Goal: Task Accomplishment & Management: Complete application form

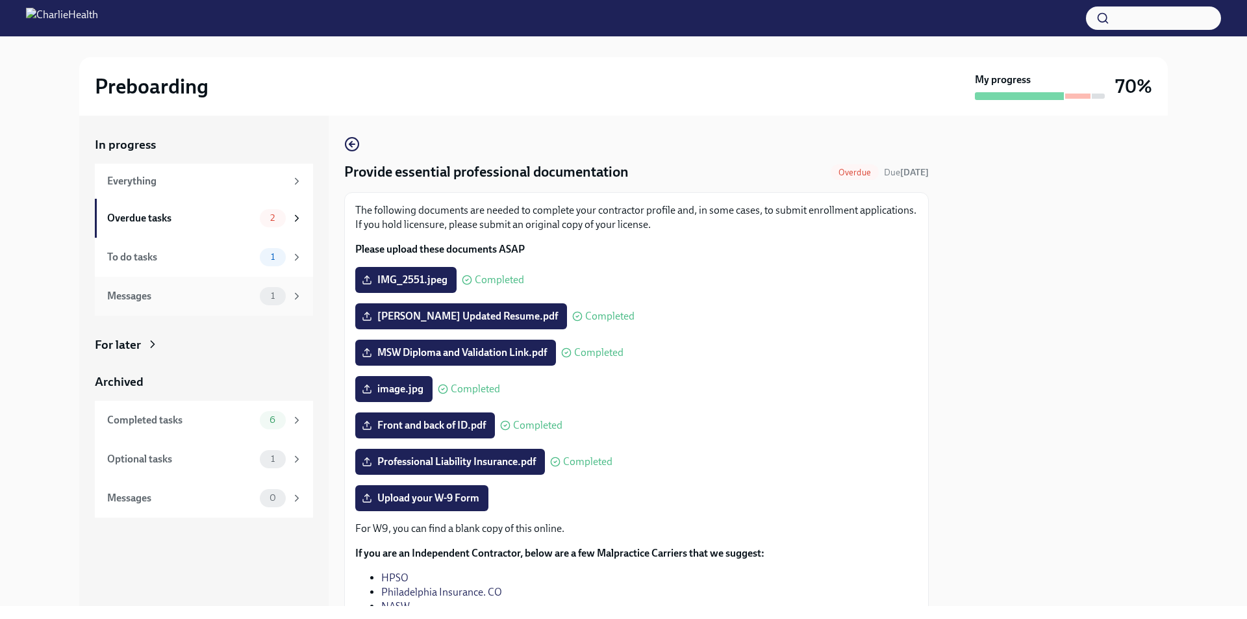
click at [205, 294] on div "Messages" at bounding box center [180, 296] width 147 height 14
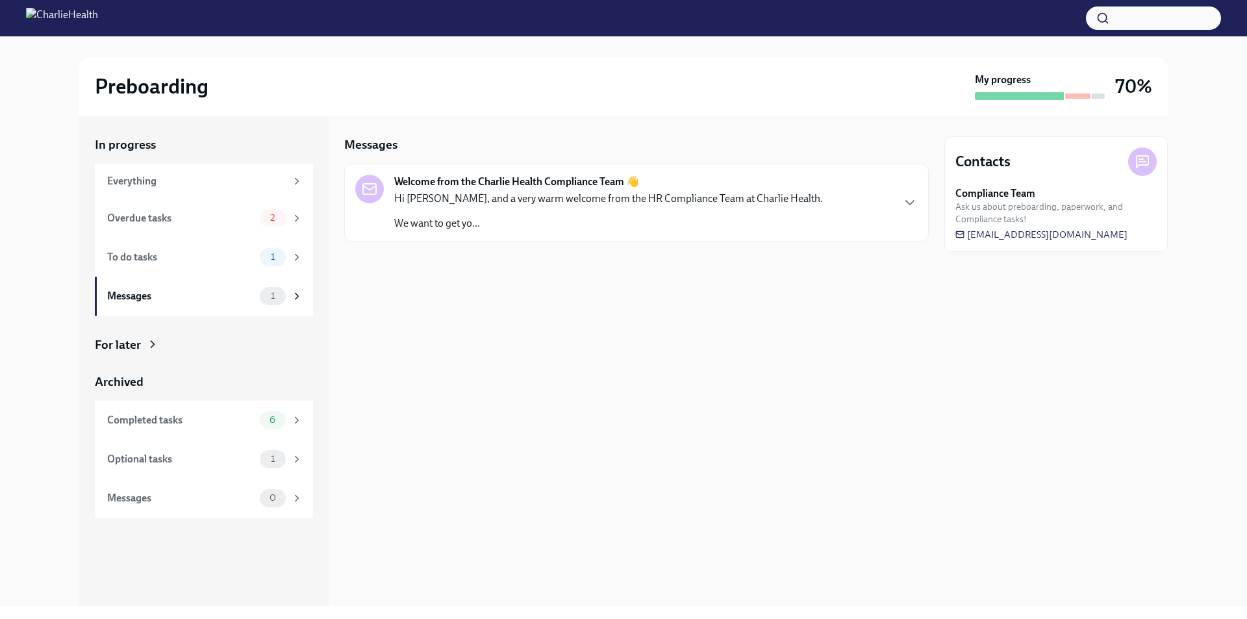
click at [572, 214] on div "Hi [PERSON_NAME], and a very warm welcome from the HR Compliance Team at Charli…" at bounding box center [608, 211] width 429 height 39
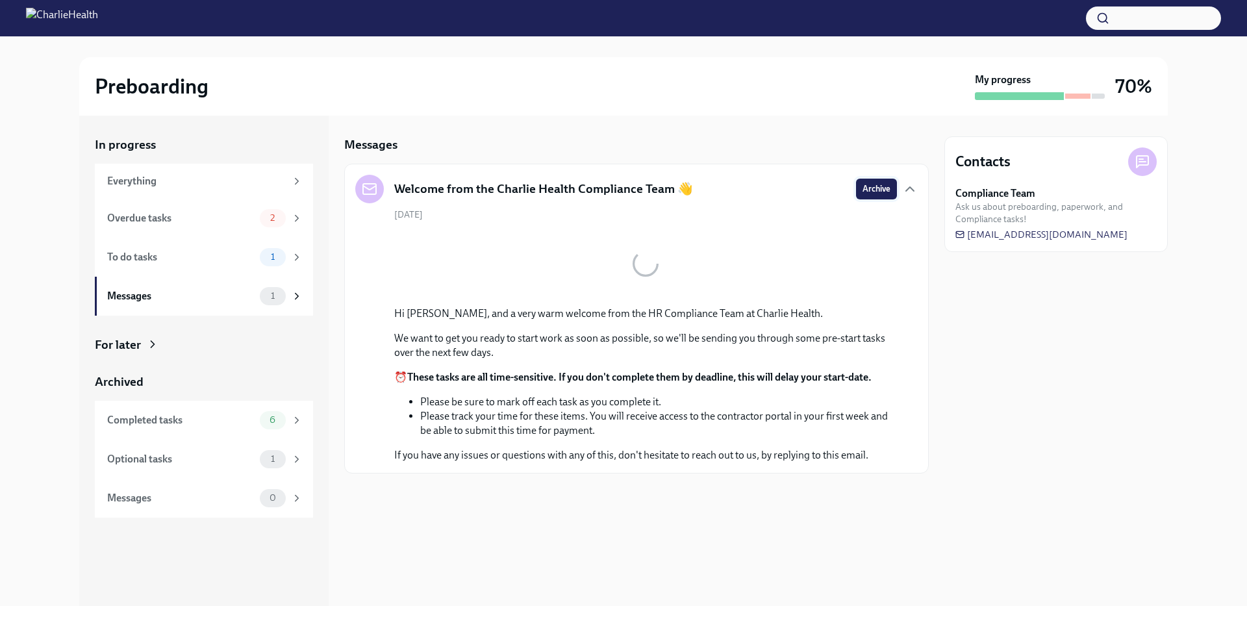
click at [874, 186] on span "Archive" at bounding box center [877, 189] width 28 height 13
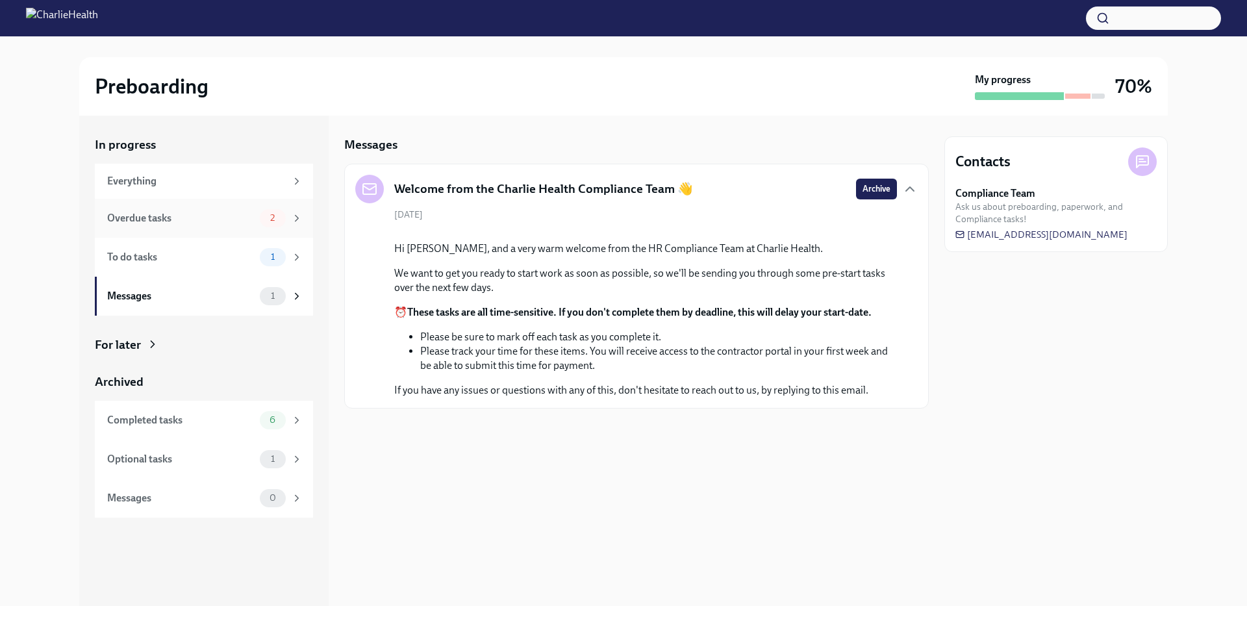
click at [188, 215] on div "Overdue tasks" at bounding box center [180, 218] width 147 height 14
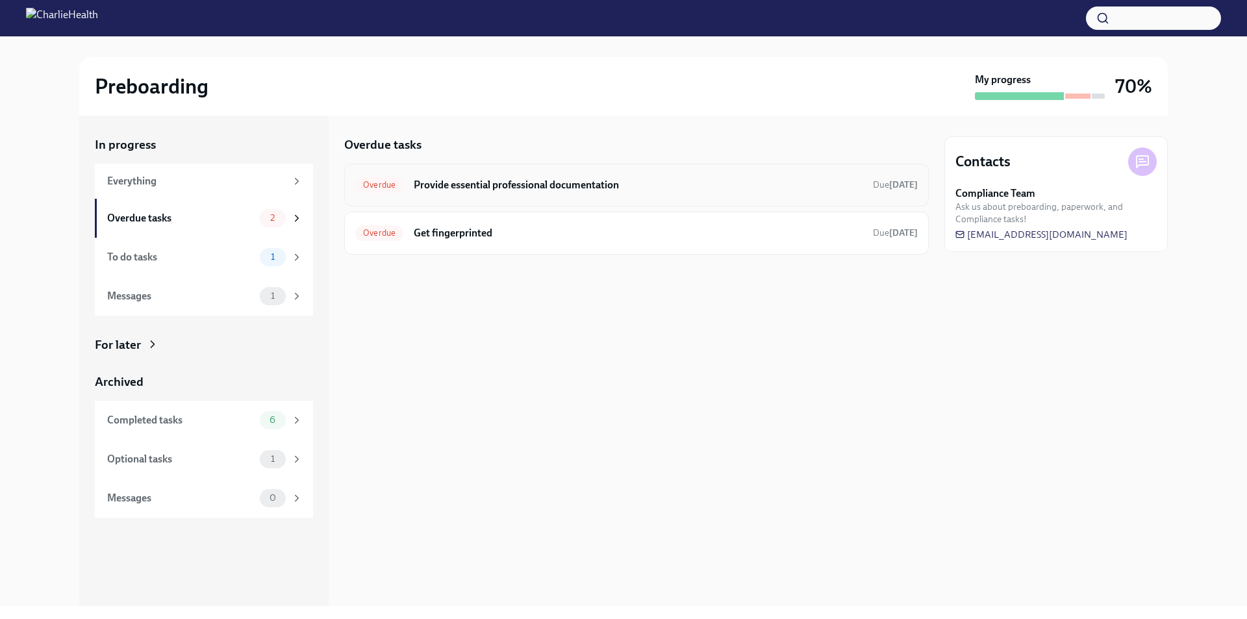
click at [427, 188] on h6 "Provide essential professional documentation" at bounding box center [638, 185] width 449 height 14
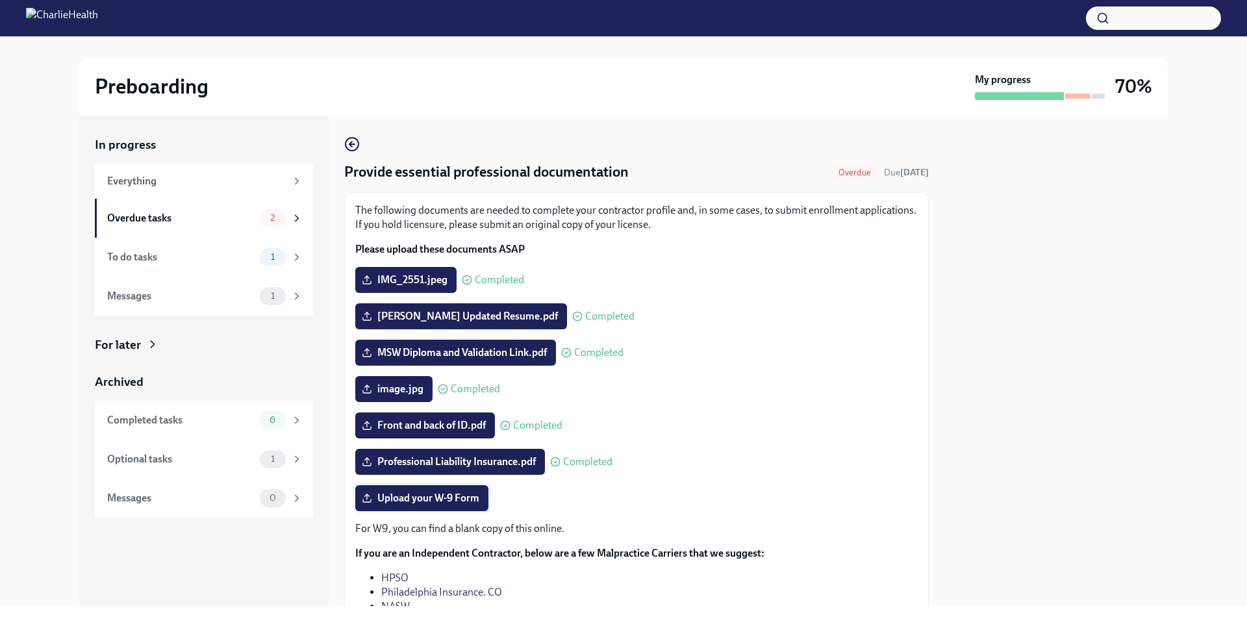
click at [428, 502] on span "Upload your W-9 Form" at bounding box center [421, 498] width 115 height 13
click at [0, 0] on input "Upload your W-9 Form" at bounding box center [0, 0] width 0 height 0
